Goal: Find specific page/section: Find specific page/section

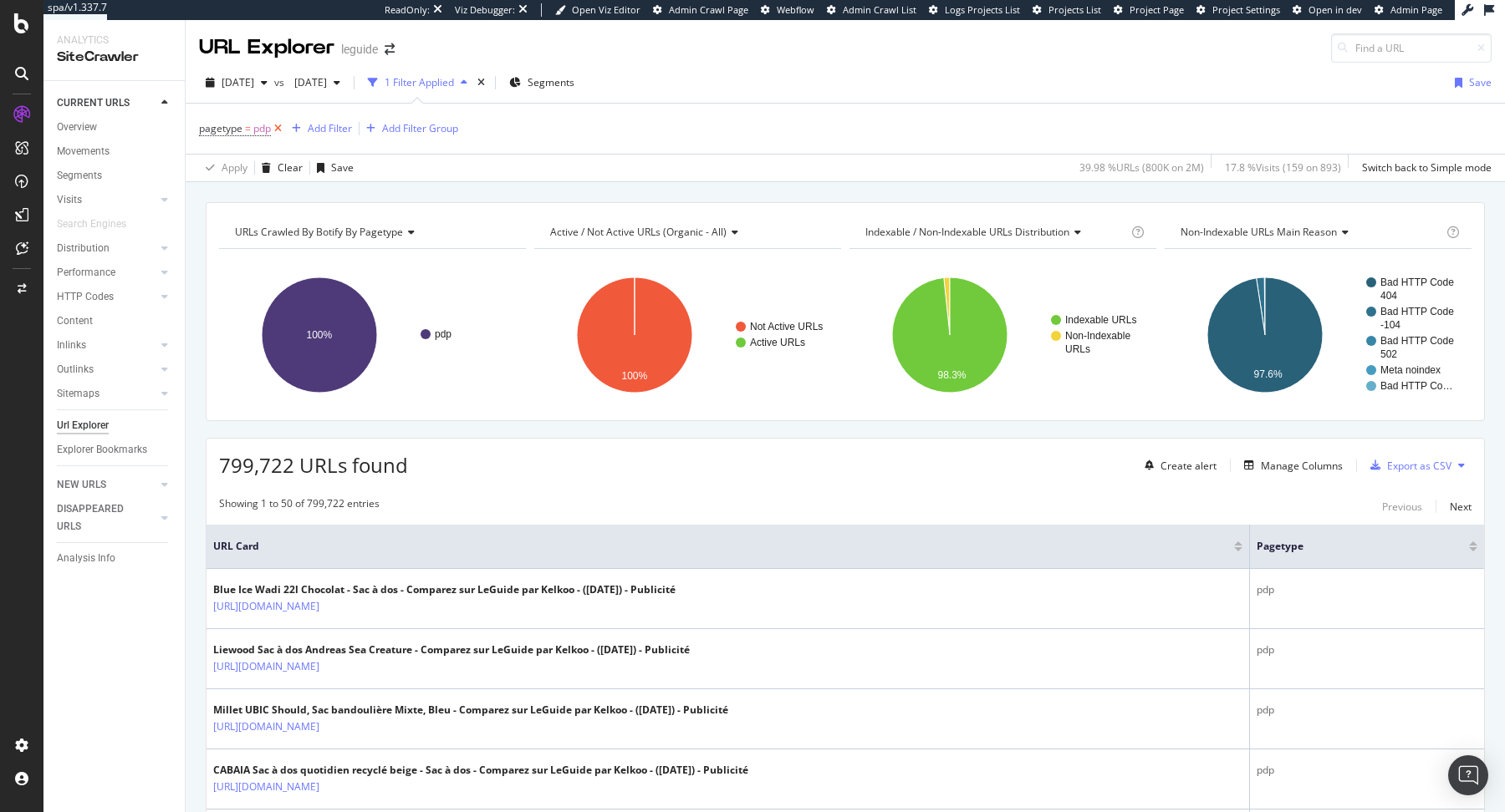
click at [279, 123] on icon at bounding box center [277, 128] width 14 height 16
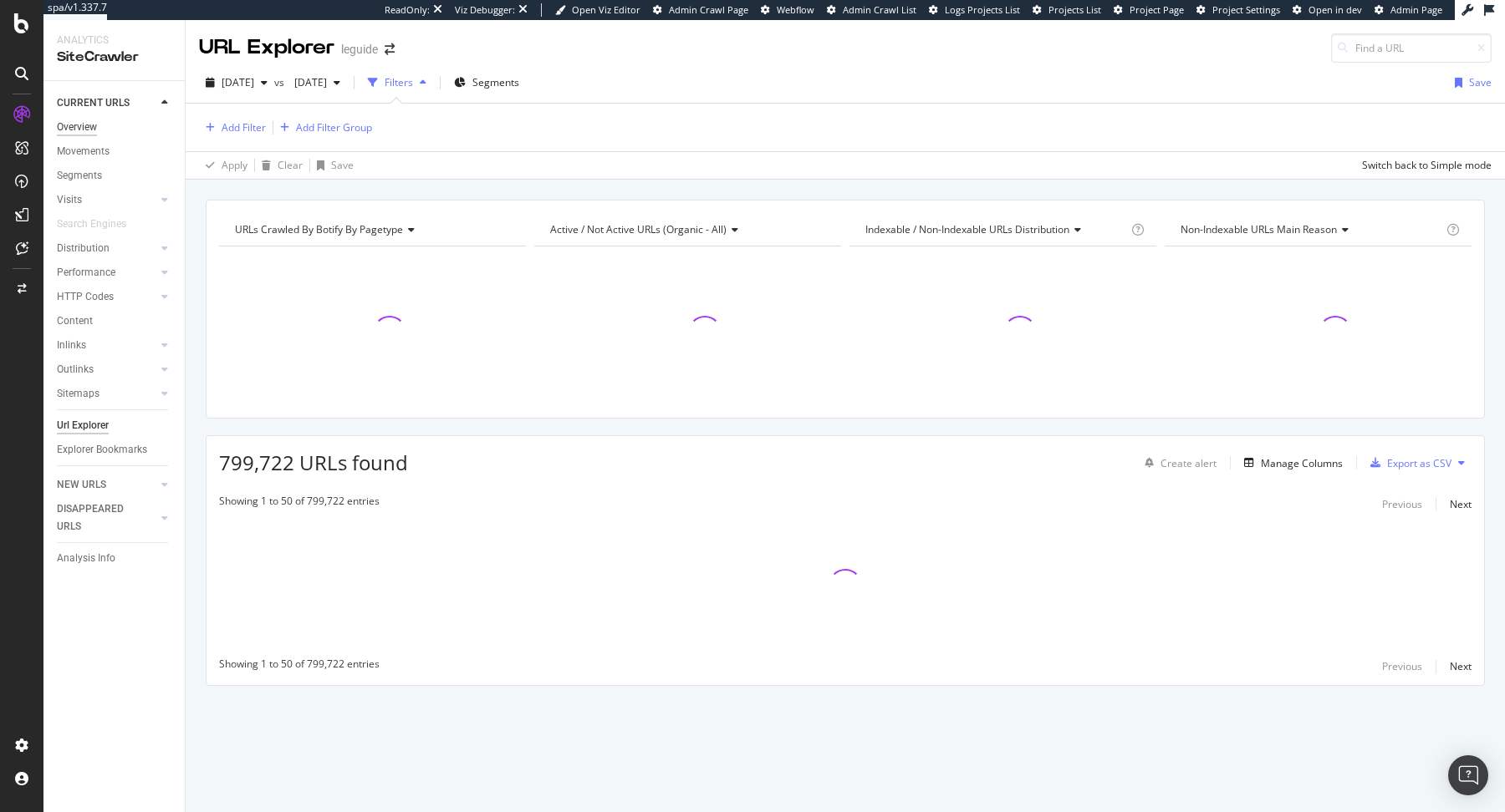
click at [86, 128] on div "Overview" at bounding box center [77, 127] width 40 height 17
